Goal: Information Seeking & Learning: Find specific fact

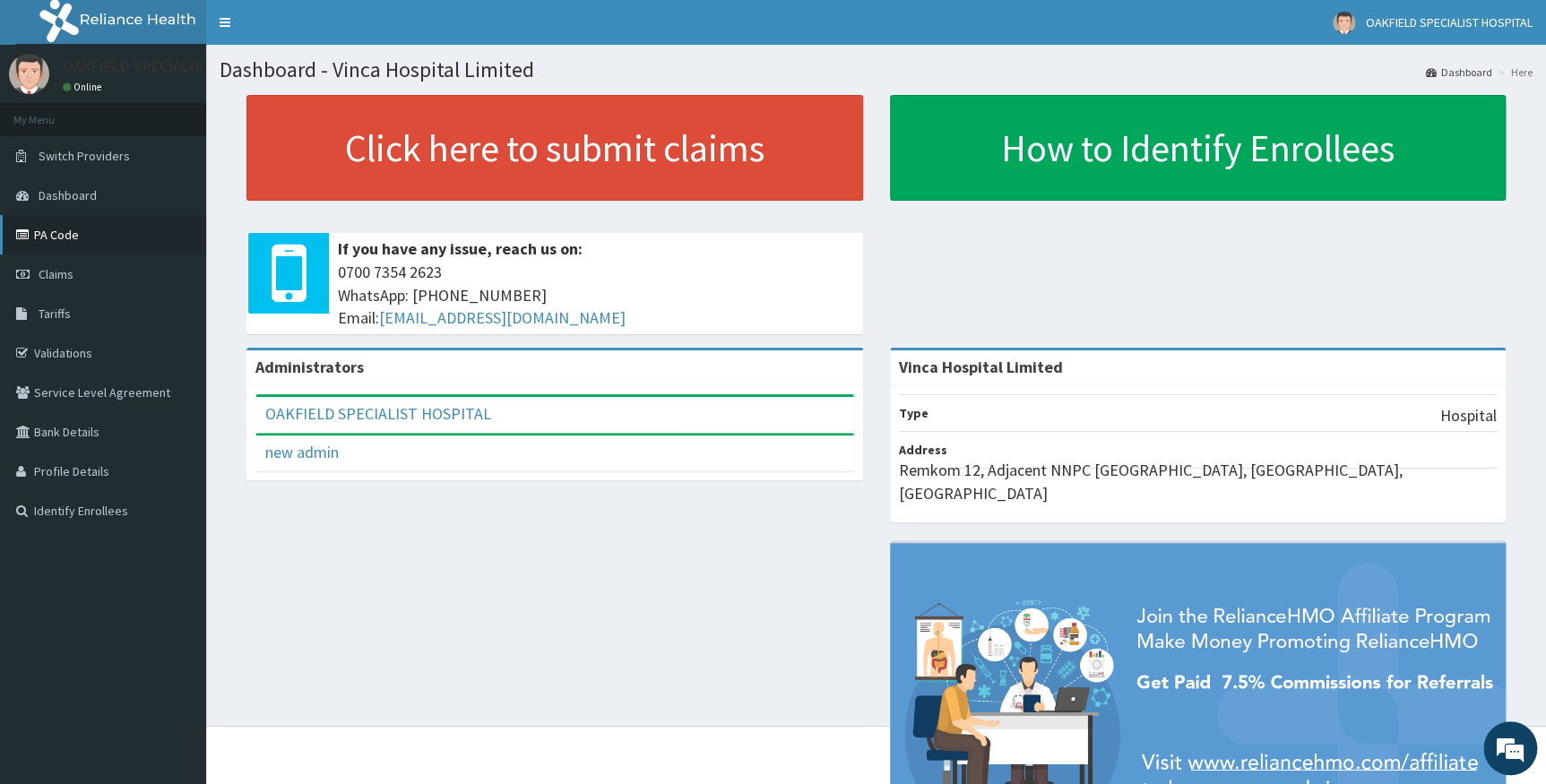
click at [51, 238] on link "PA Code" at bounding box center [103, 234] width 206 height 39
click at [64, 315] on span "Tariffs" at bounding box center [54, 313] width 32 height 16
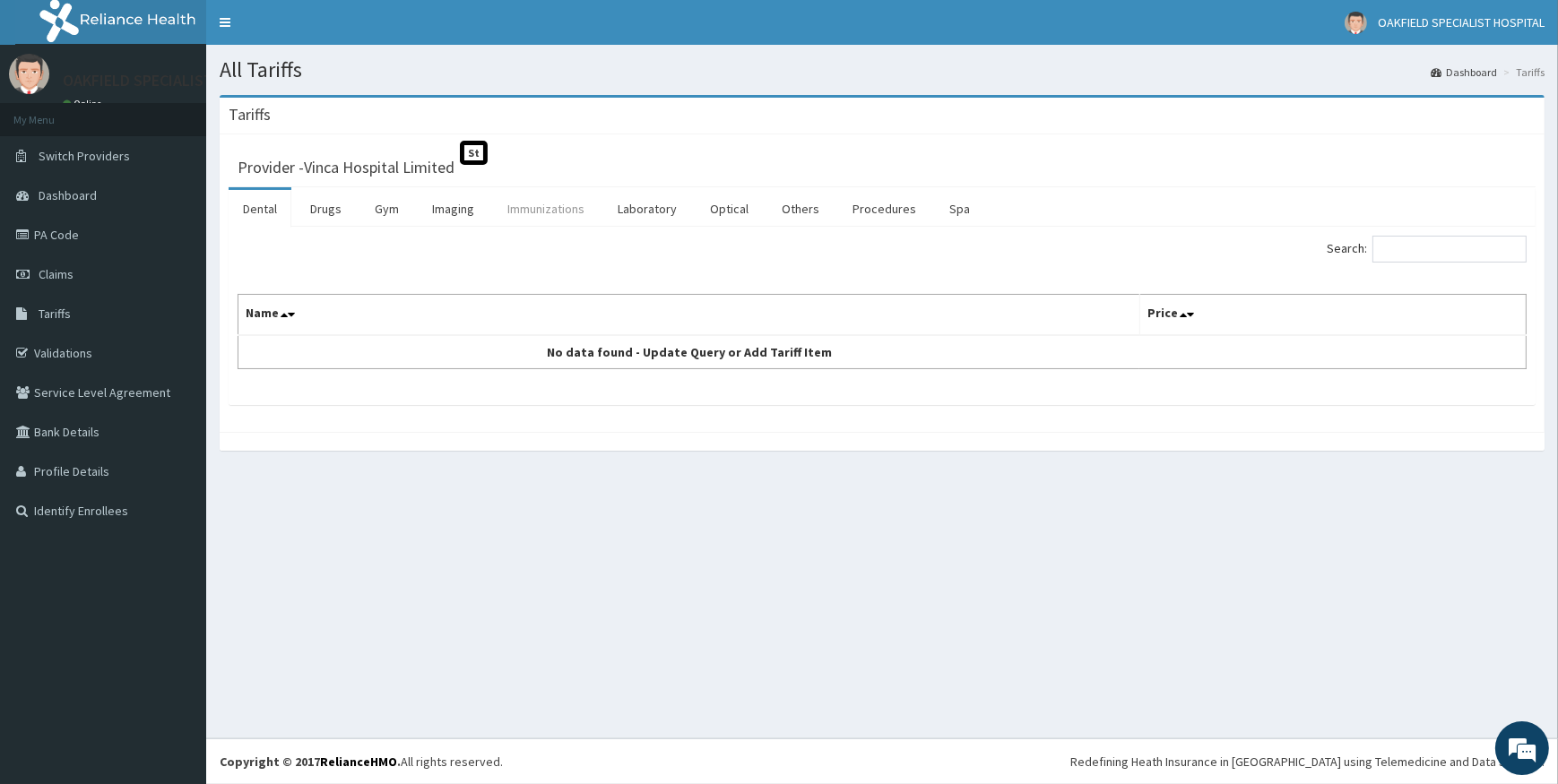
click at [528, 219] on link "Immunizations" at bounding box center [546, 208] width 106 height 38
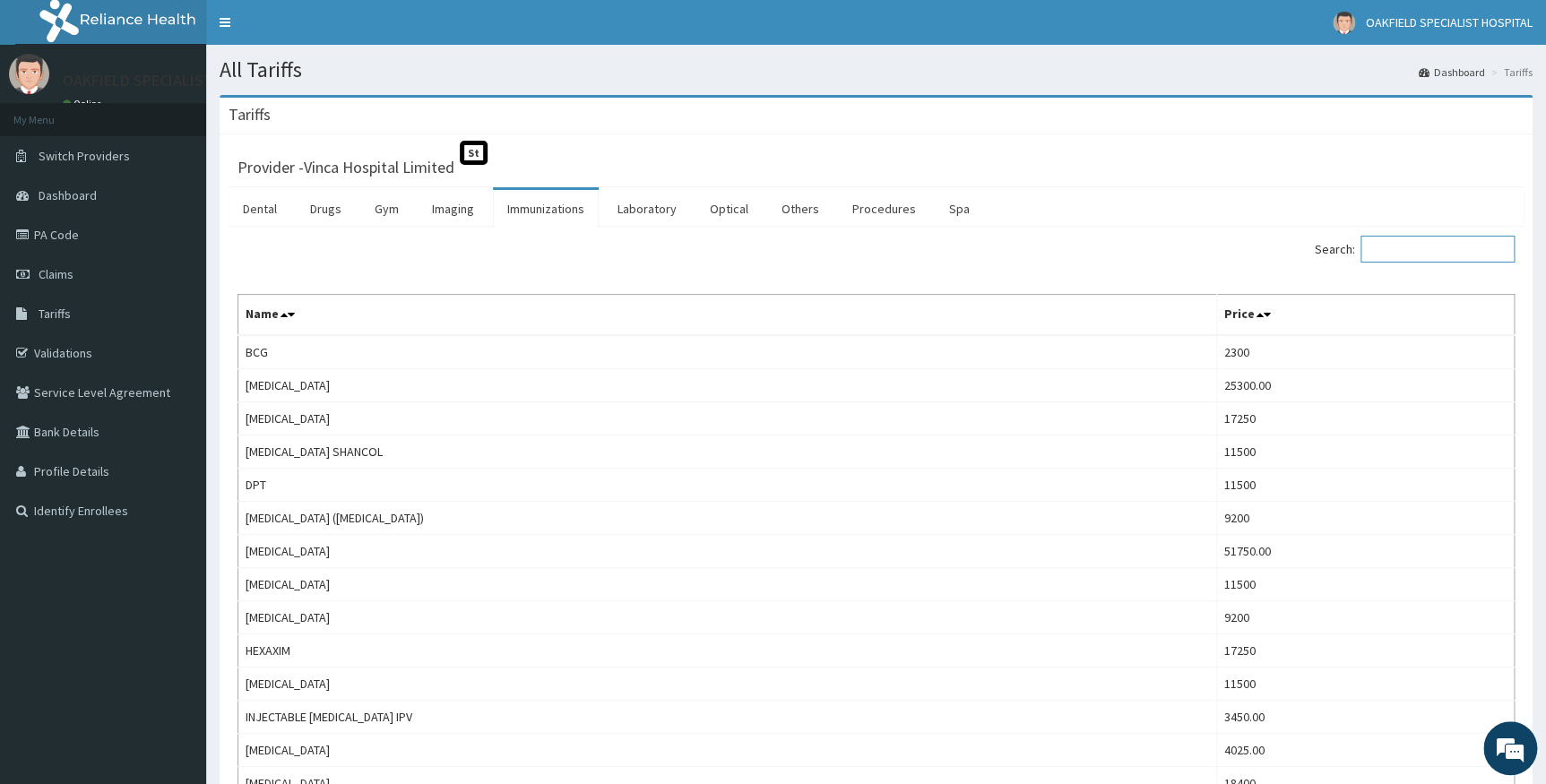
click at [1480, 249] on input "Search:" at bounding box center [1437, 249] width 154 height 27
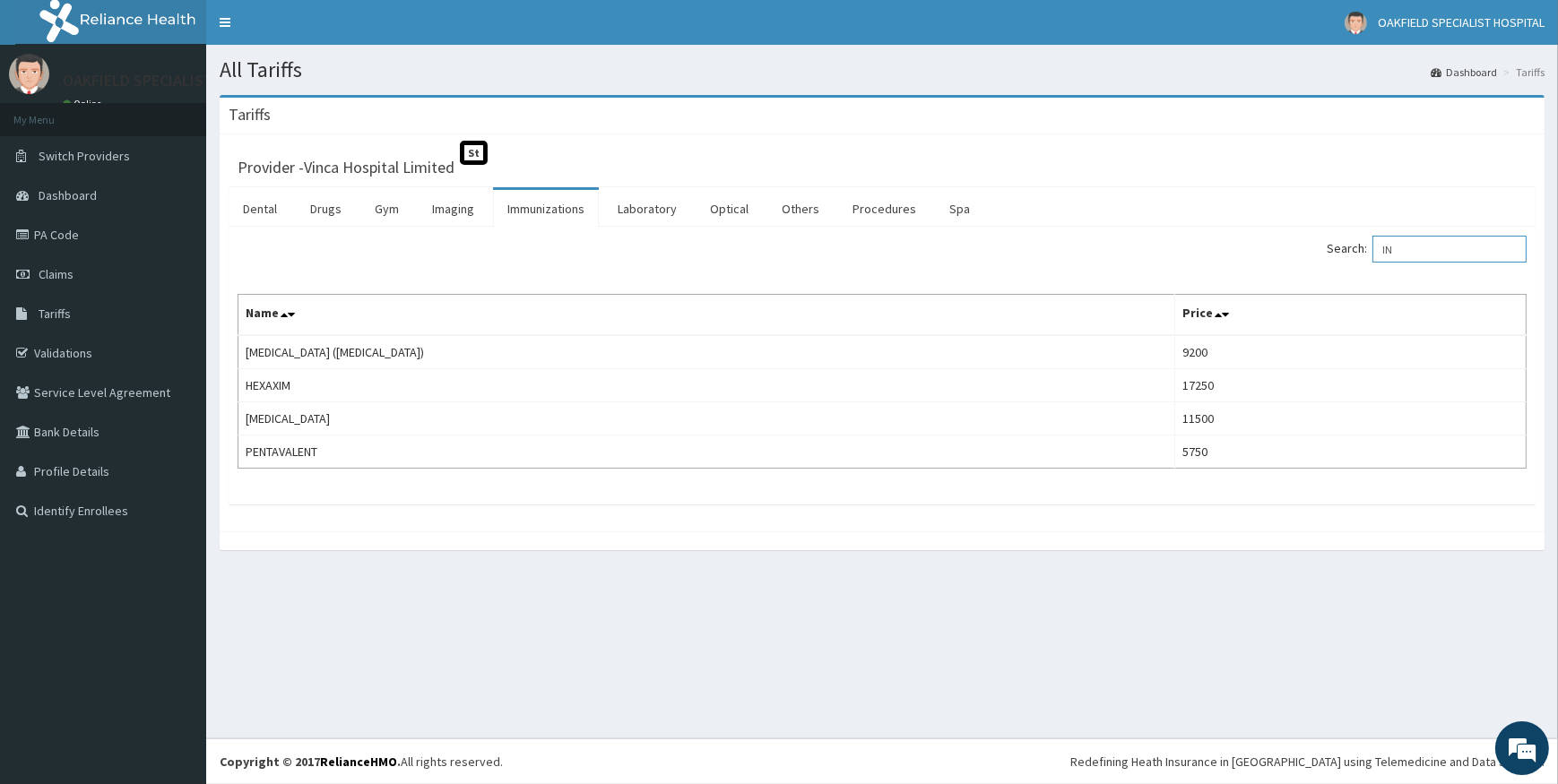
type input "I"
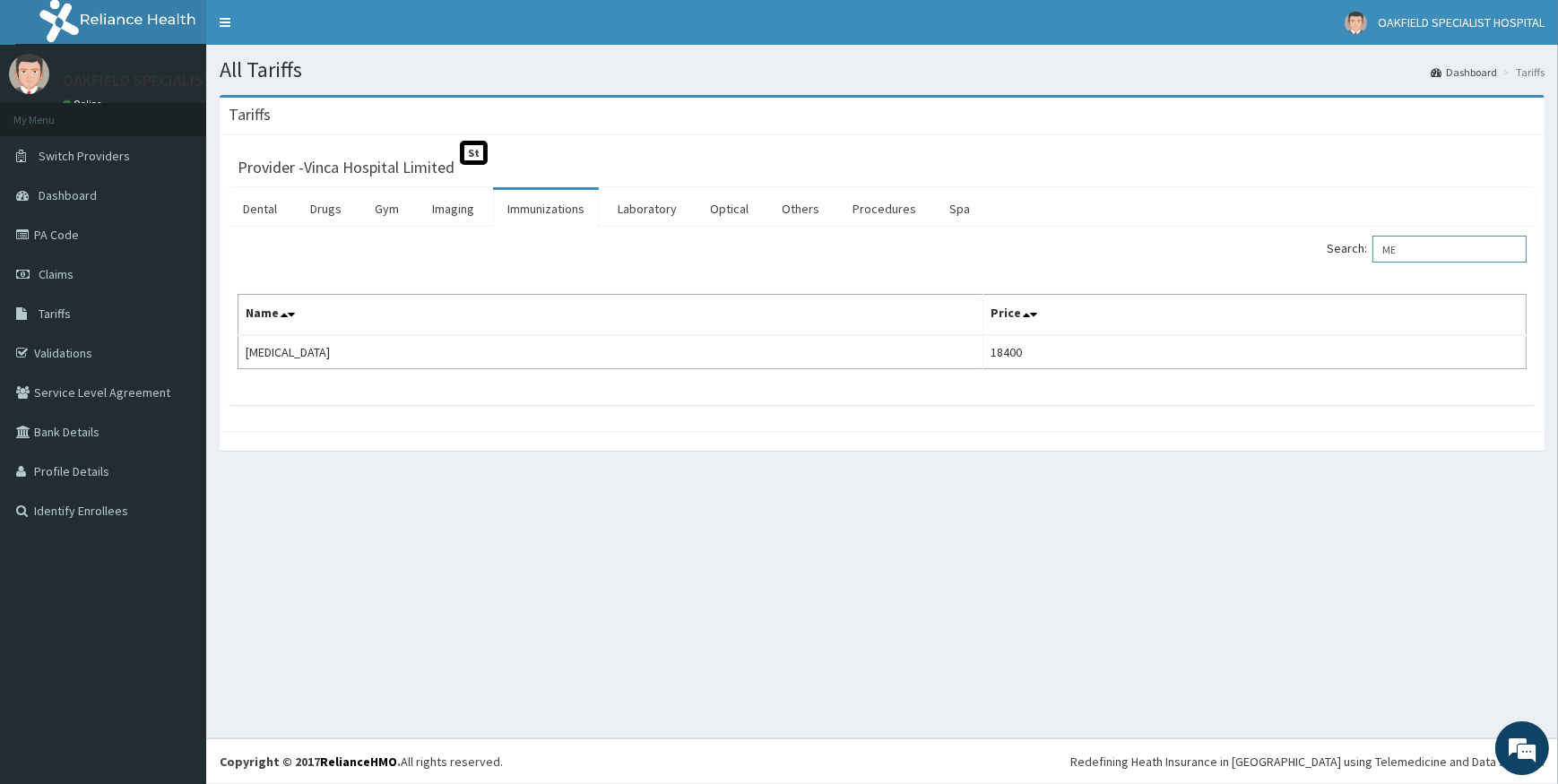
type input "M"
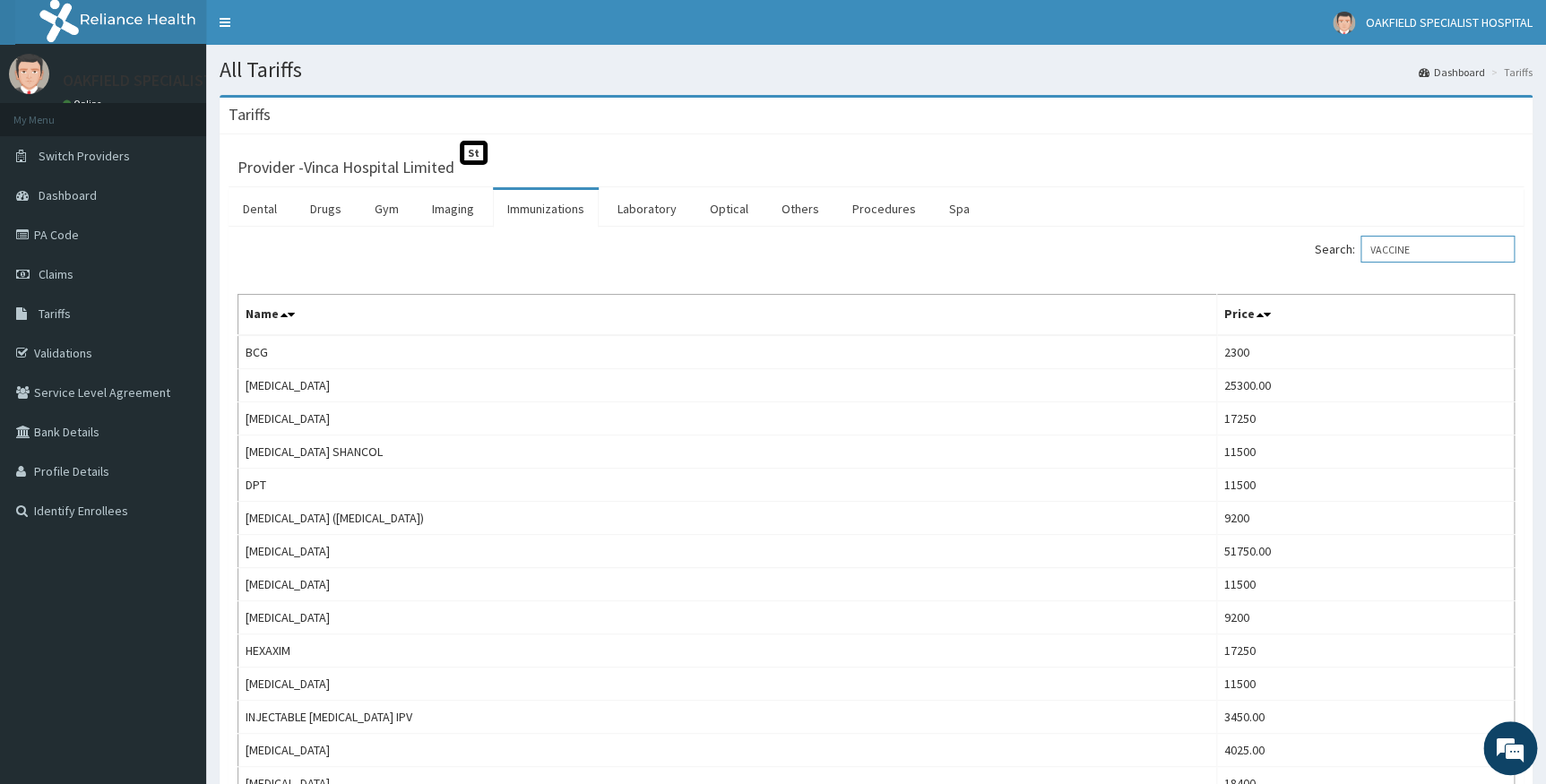
type input "VACCINE"
click at [331, 206] on link "Drugs" at bounding box center [326, 208] width 60 height 38
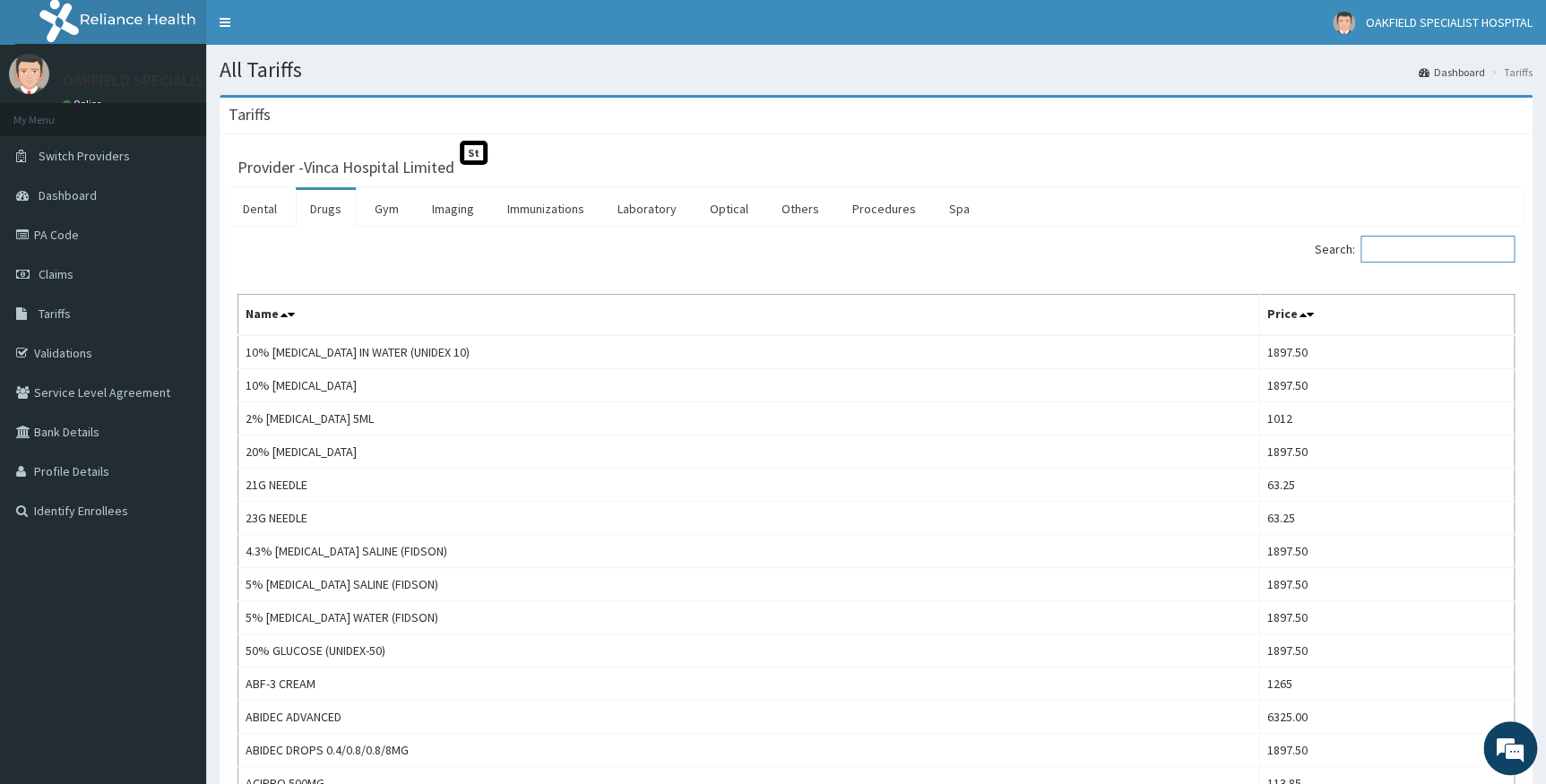
click at [1389, 243] on input "Search:" at bounding box center [1437, 249] width 154 height 27
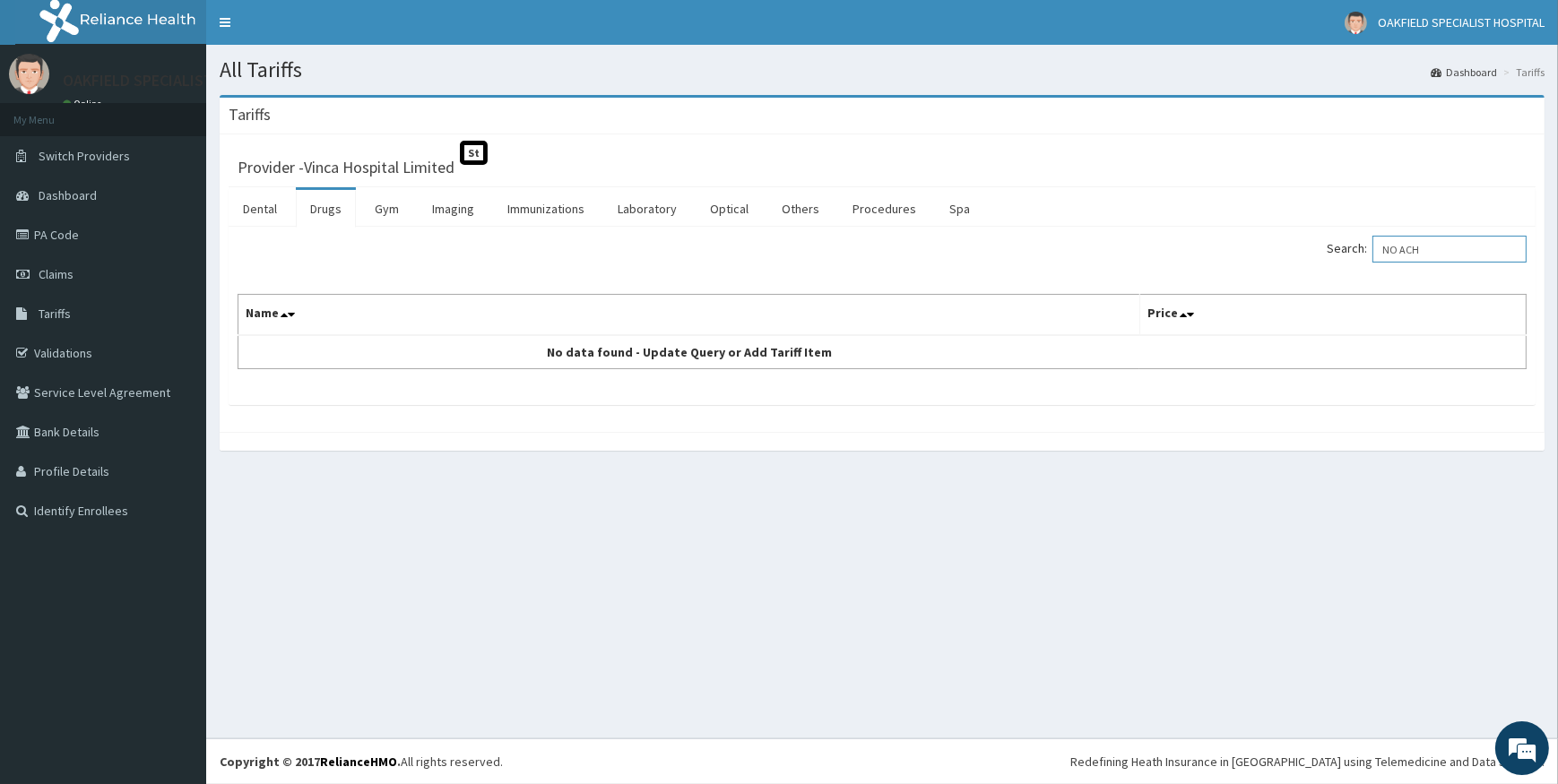
click at [1414, 252] on input "NO ACH" at bounding box center [1449, 249] width 154 height 27
click at [1453, 250] on input "NOACH" at bounding box center [1449, 249] width 154 height 27
type input "N"
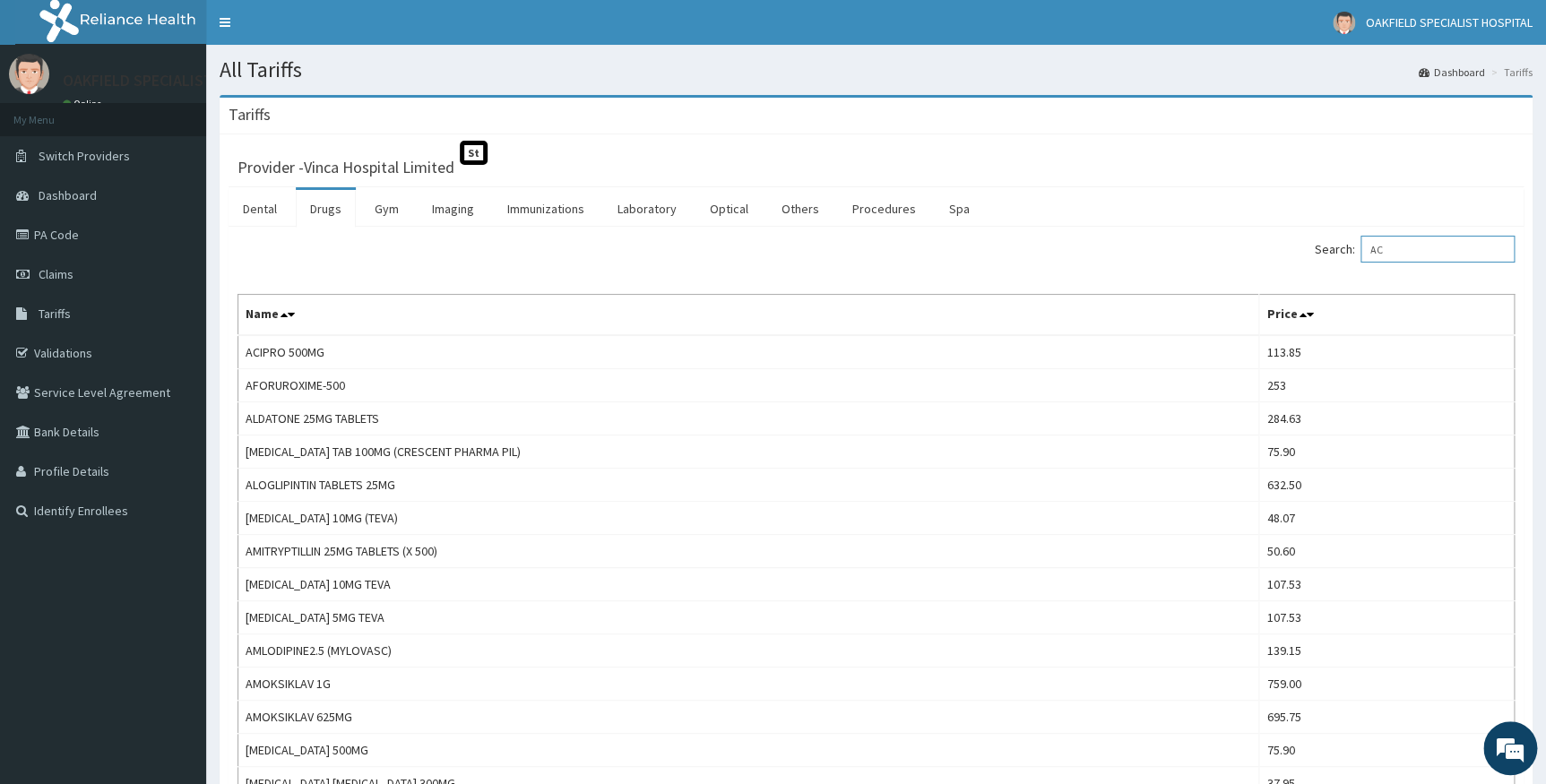
type input "A"
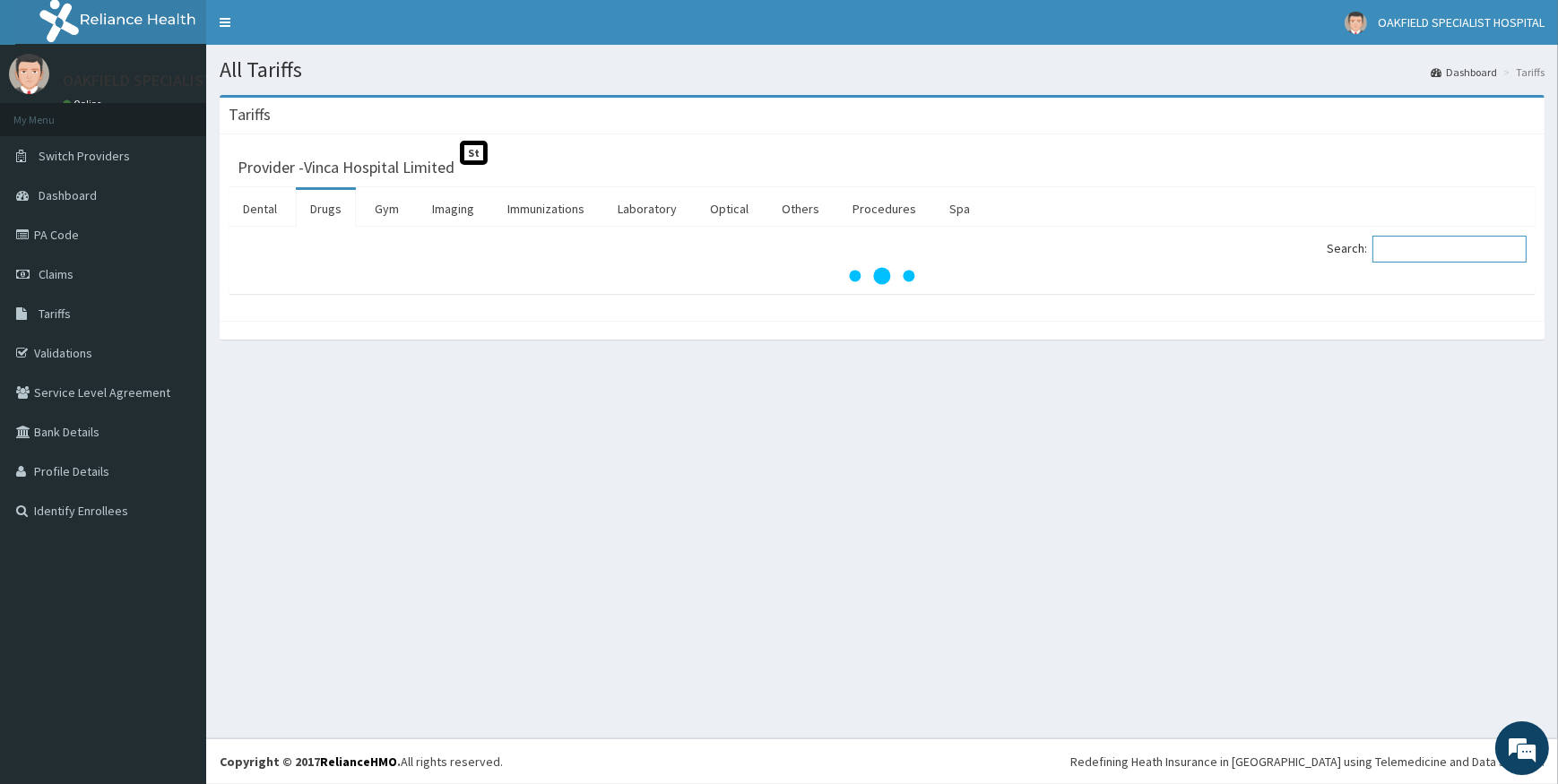
paste input "[MEDICAL_DATA]"
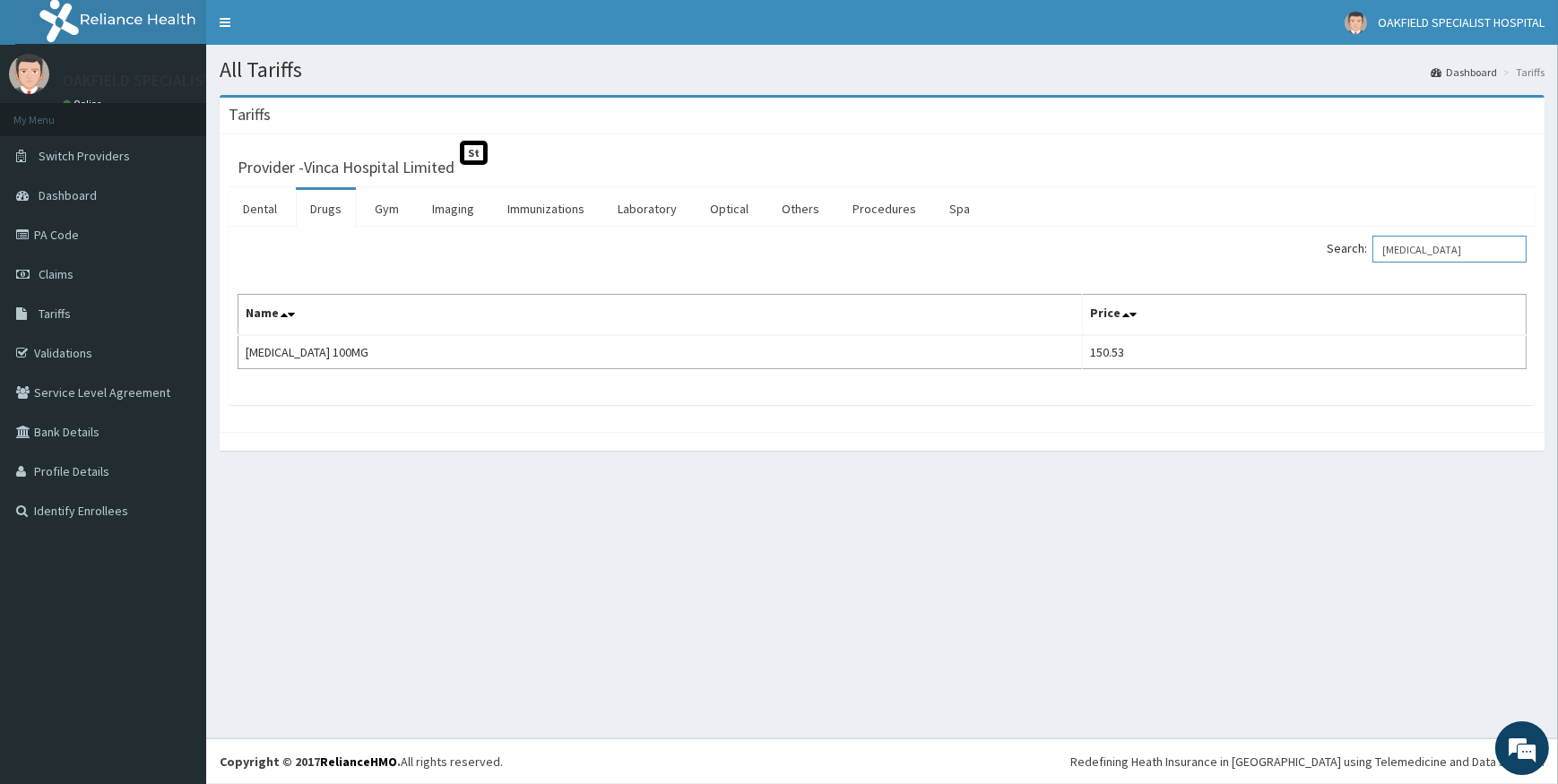
click at [1443, 254] on input "[MEDICAL_DATA]" at bounding box center [1449, 249] width 154 height 27
type input "N"
paste input "PREGABALI"
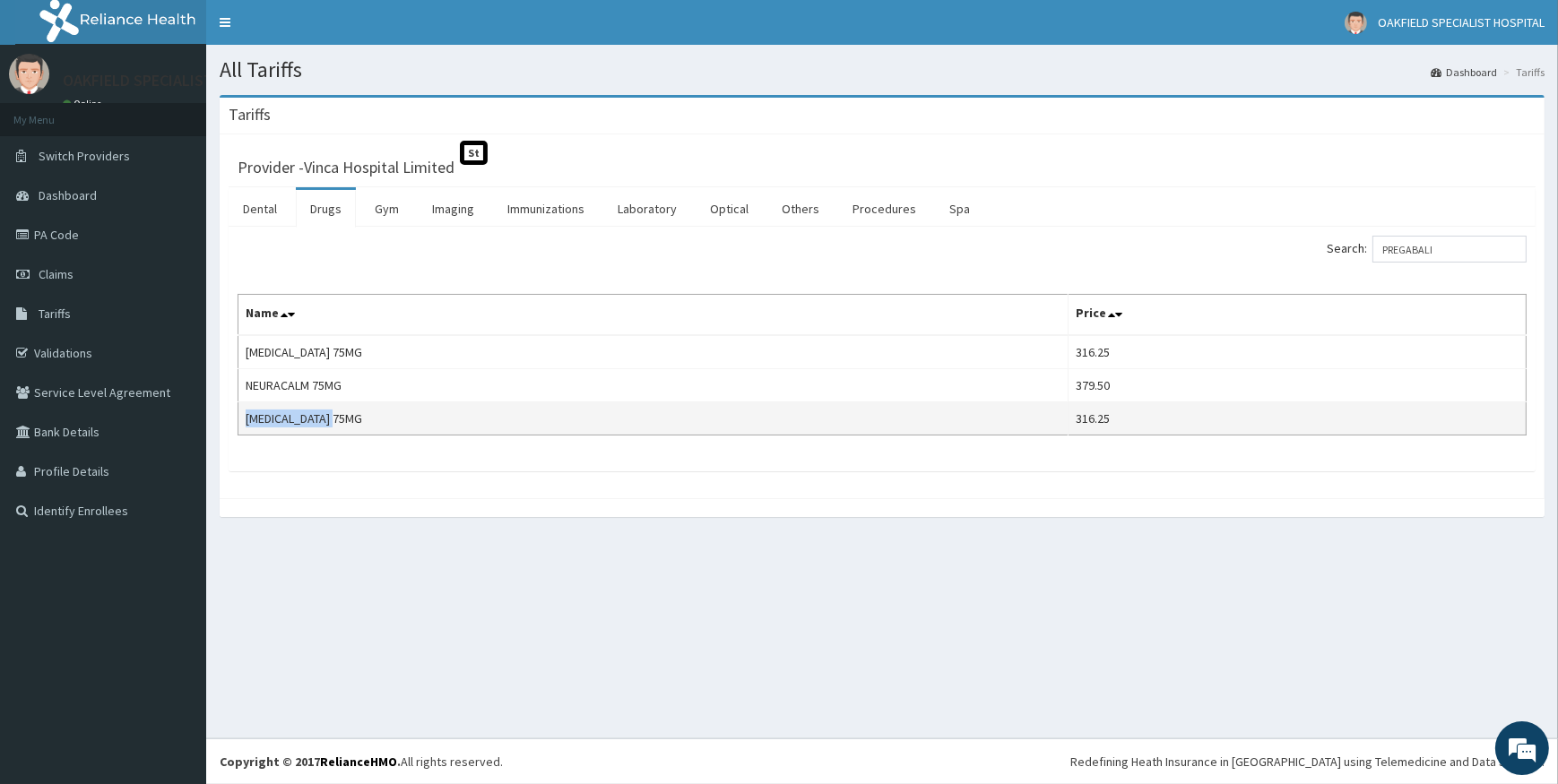
drag, startPoint x: 246, startPoint y: 418, endPoint x: 361, endPoint y: 412, distance: 115.2
click at [361, 412] on td "[MEDICAL_DATA] 75MG" at bounding box center [653, 419] width 831 height 33
copy td "[MEDICAL_DATA] 75MG"
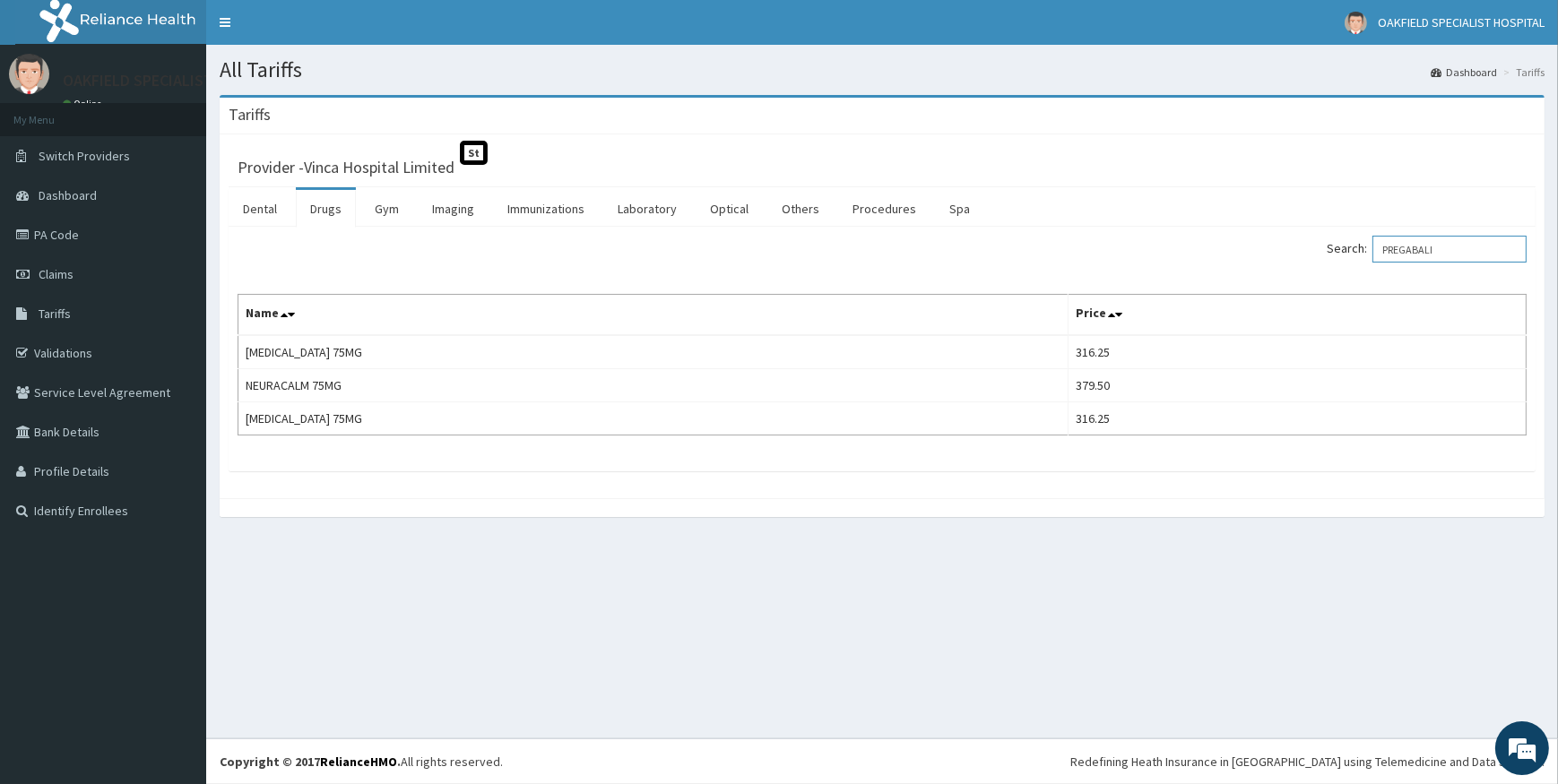
click at [1462, 248] on input "PREGABALI" at bounding box center [1449, 249] width 154 height 27
type input "P"
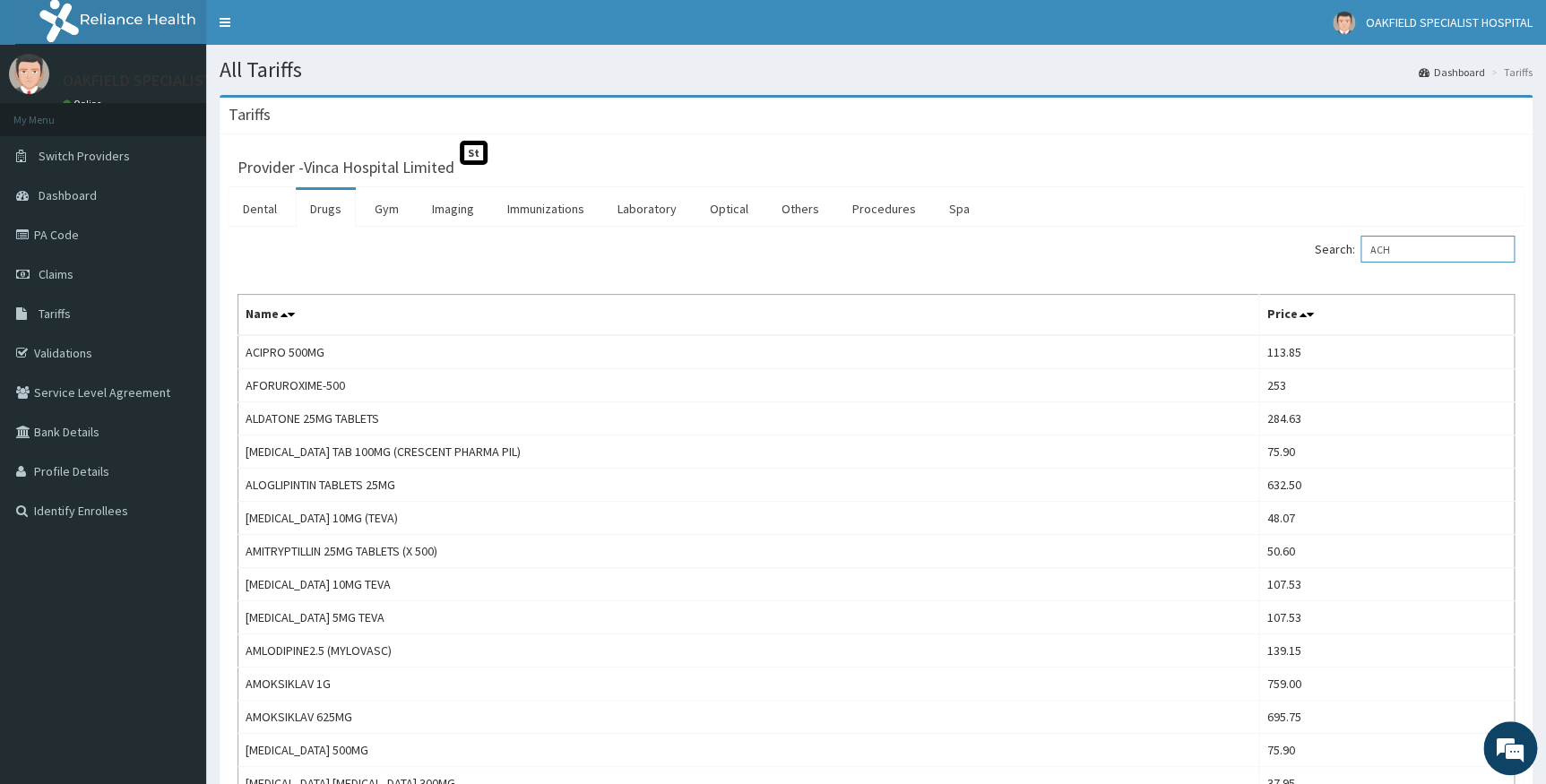
click at [1399, 257] on input "ACH" at bounding box center [1437, 249] width 154 height 27
type input "A"
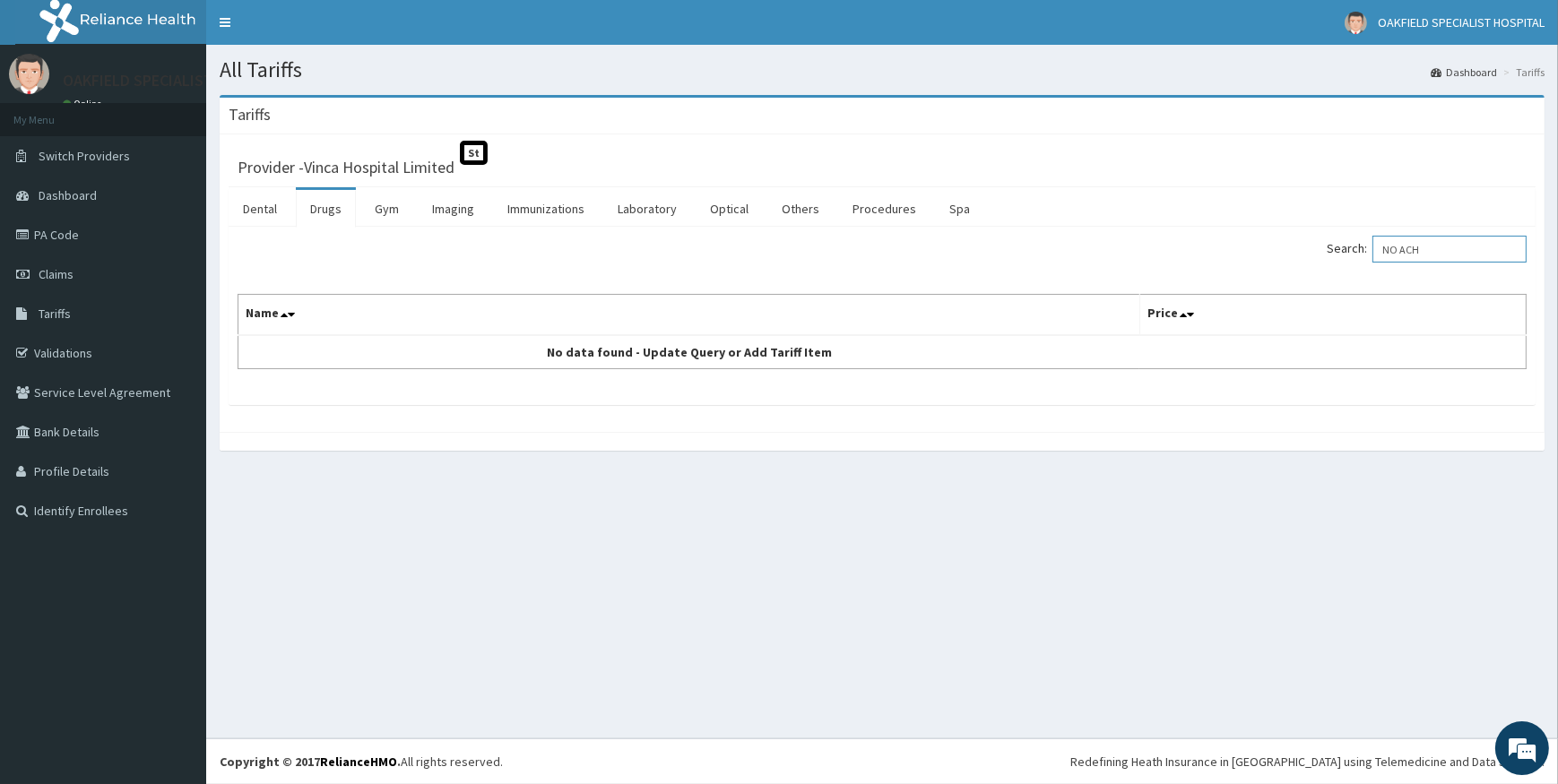
type input "NO ACH"
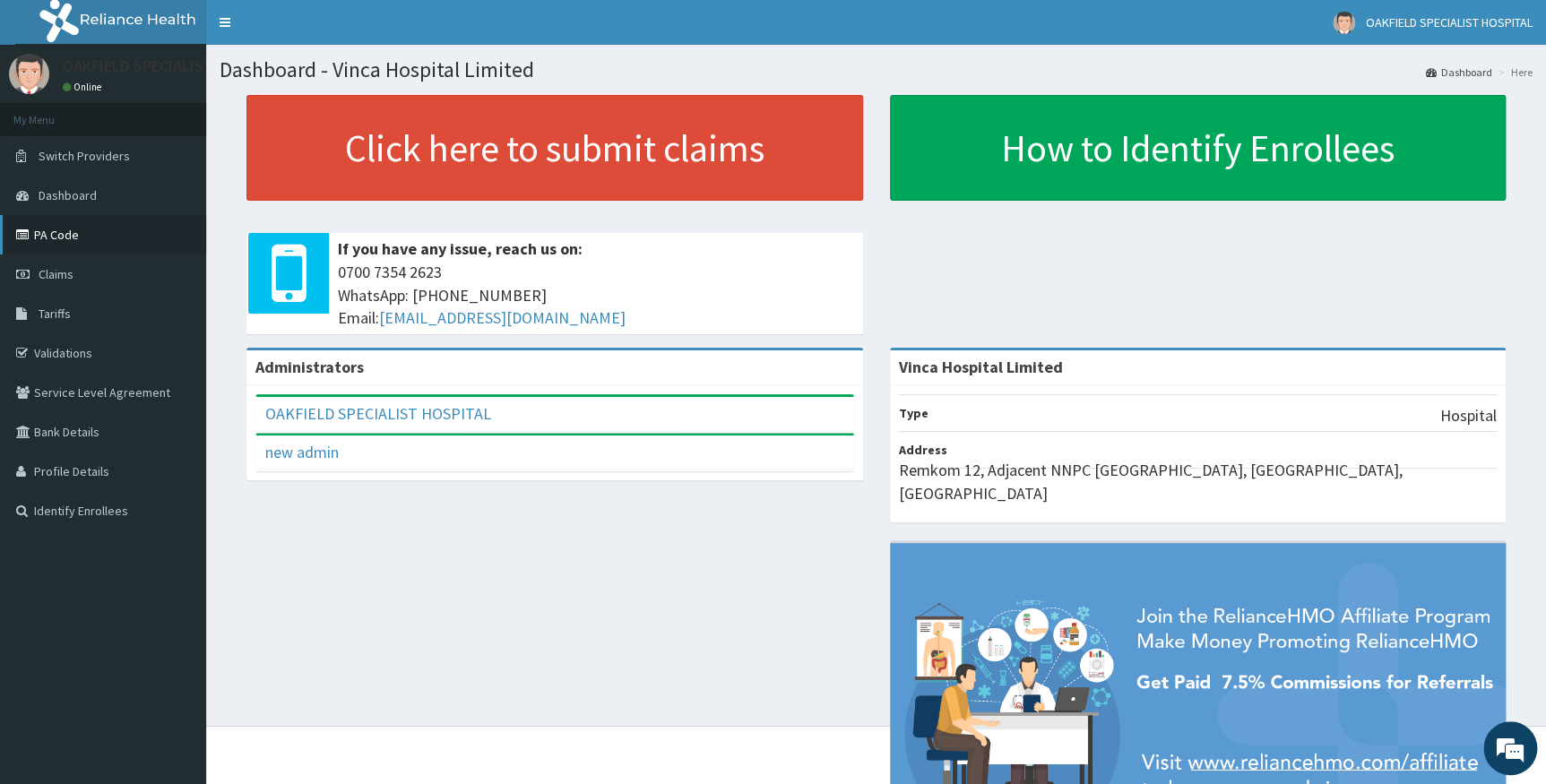
click at [37, 222] on link "PA Code" at bounding box center [103, 234] width 206 height 39
